Goal: Transaction & Acquisition: Purchase product/service

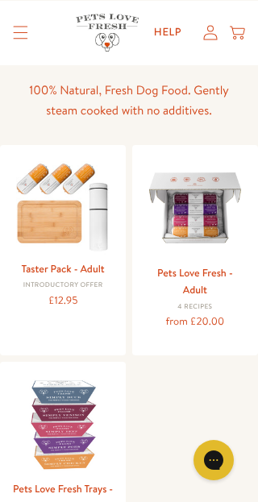
scroll to position [102, 0]
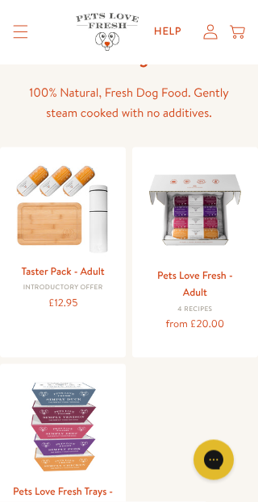
click at [219, 308] on div "Pets Love Fresh - Adult 4 Recipes from £20.00" at bounding box center [194, 300] width 101 height 66
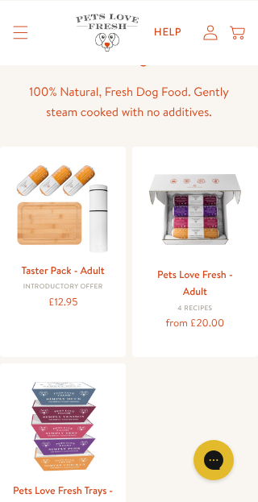
click at [204, 293] on link "Pets Love Fresh - Adult" at bounding box center [195, 283] width 76 height 32
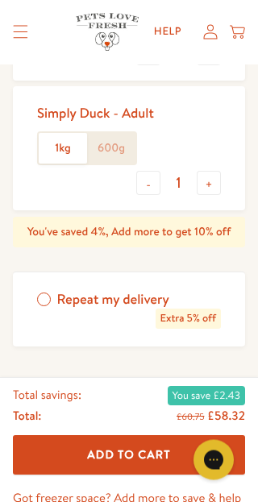
scroll to position [810, 0]
click at [204, 442] on button "Add To Cart" at bounding box center [129, 454] width 232 height 39
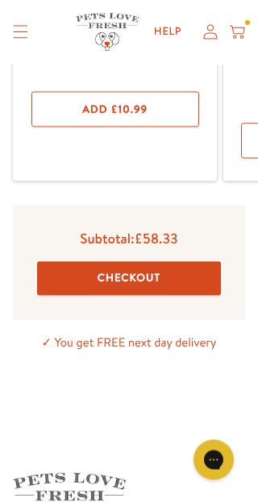
scroll to position [534, 0]
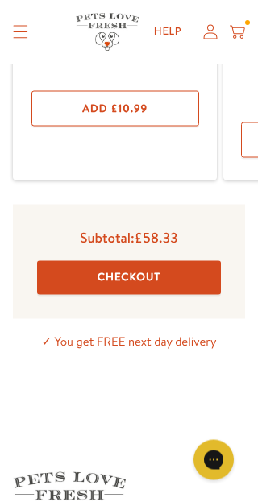
click at [174, 273] on button "Checkout" at bounding box center [129, 278] width 184 height 34
